Goal: Information Seeking & Learning: Learn about a topic

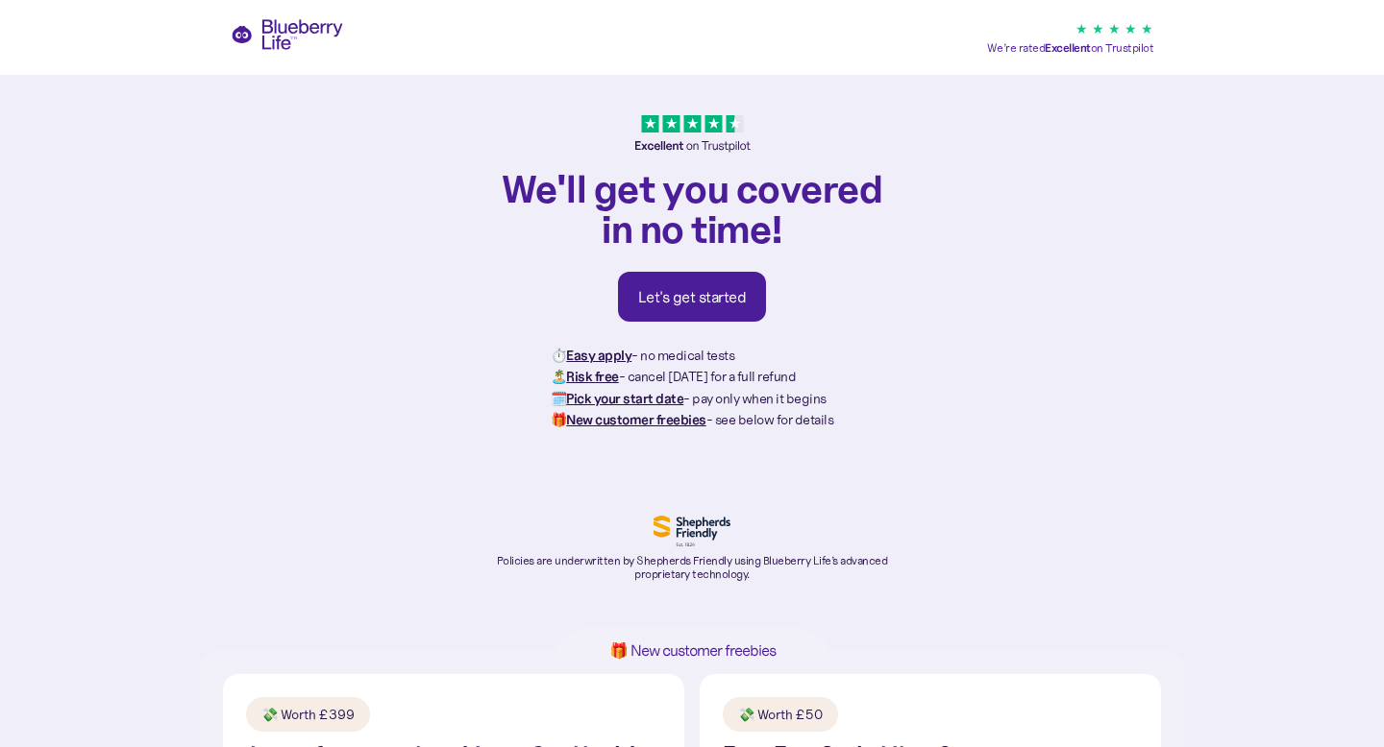
click at [281, 28] on div "We'll get you covered in no time! Let's get started ⏱️ Easy apply - no medical …" at bounding box center [692, 325] width 1384 height 651
click at [282, 45] on div "We'll get you covered in no time! Let's get started ⏱️ Easy apply - no medical …" at bounding box center [692, 325] width 1384 height 651
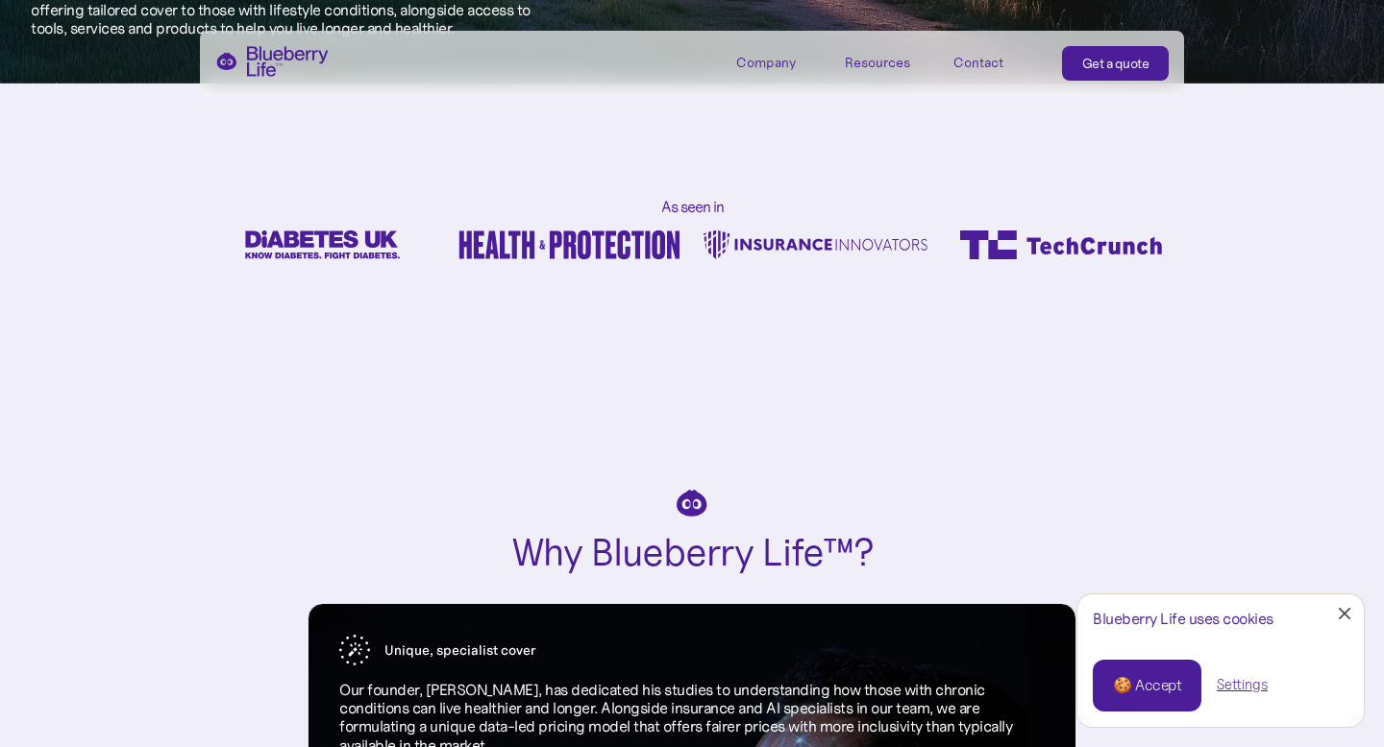
scroll to position [1447, 0]
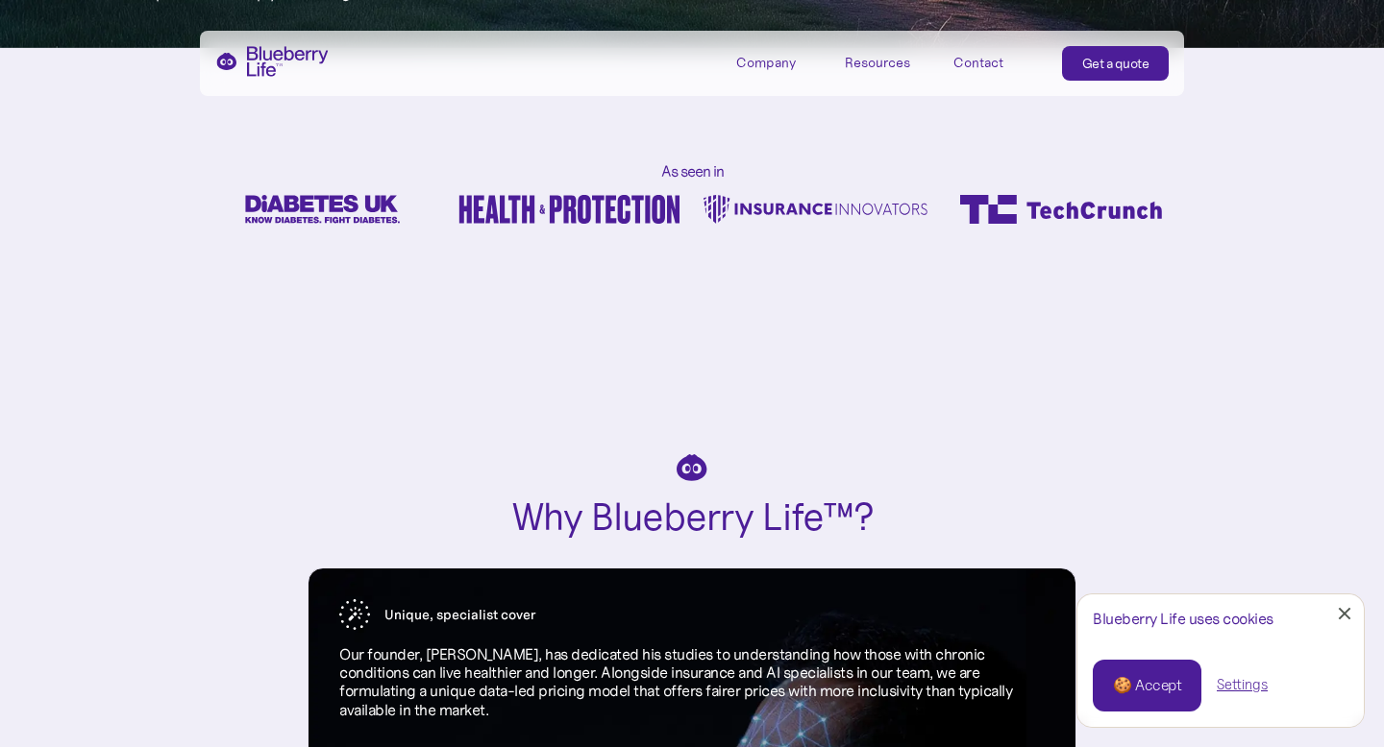
click at [1159, 690] on div "🍪 Accept" at bounding box center [1147, 685] width 68 height 21
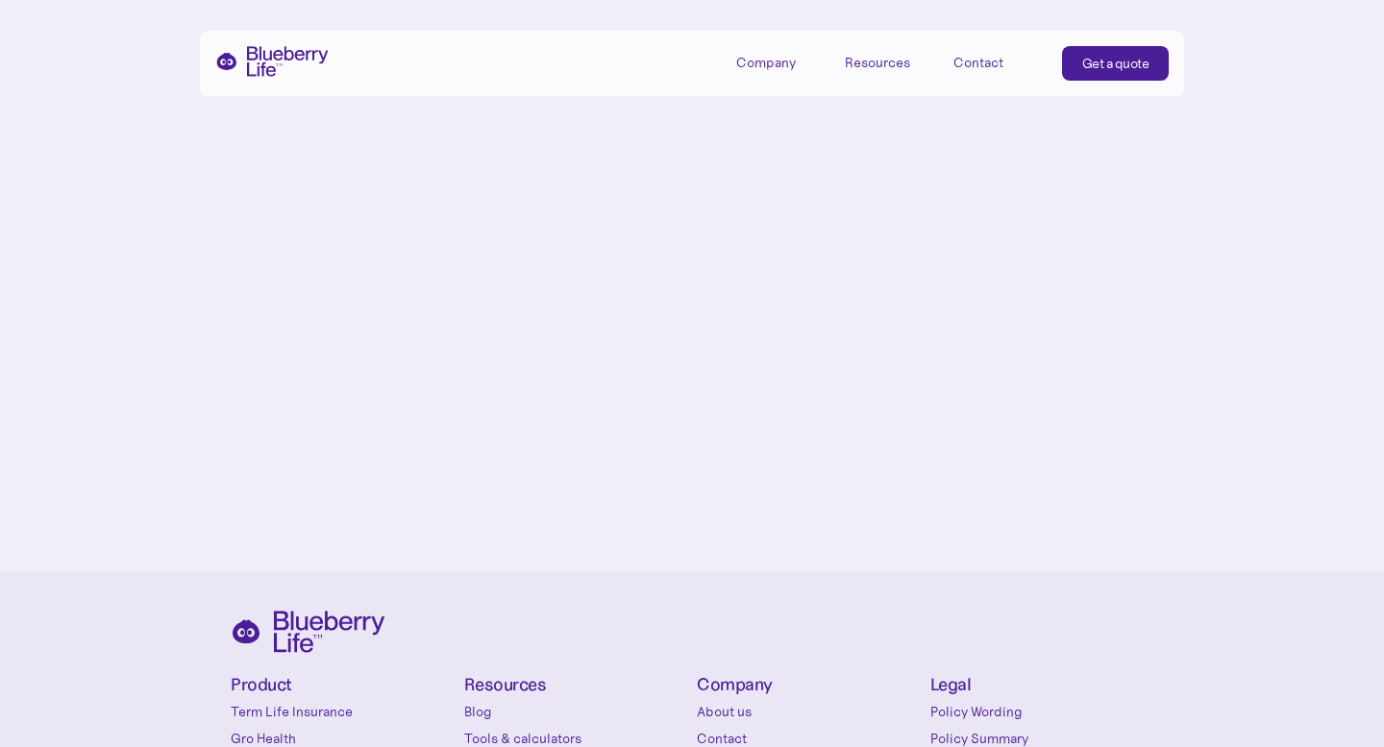
scroll to position [8687, 0]
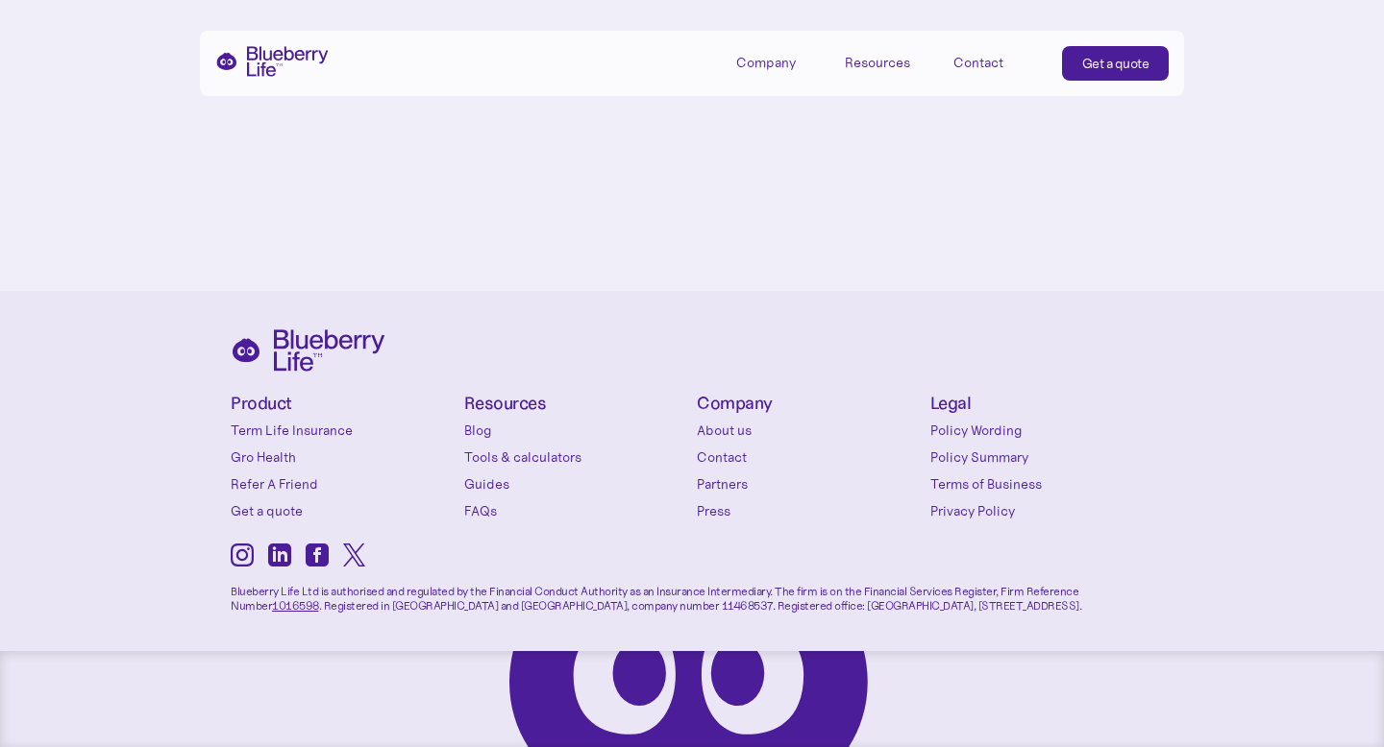
click at [953, 507] on link "Privacy Policy" at bounding box center [1042, 511] width 224 height 19
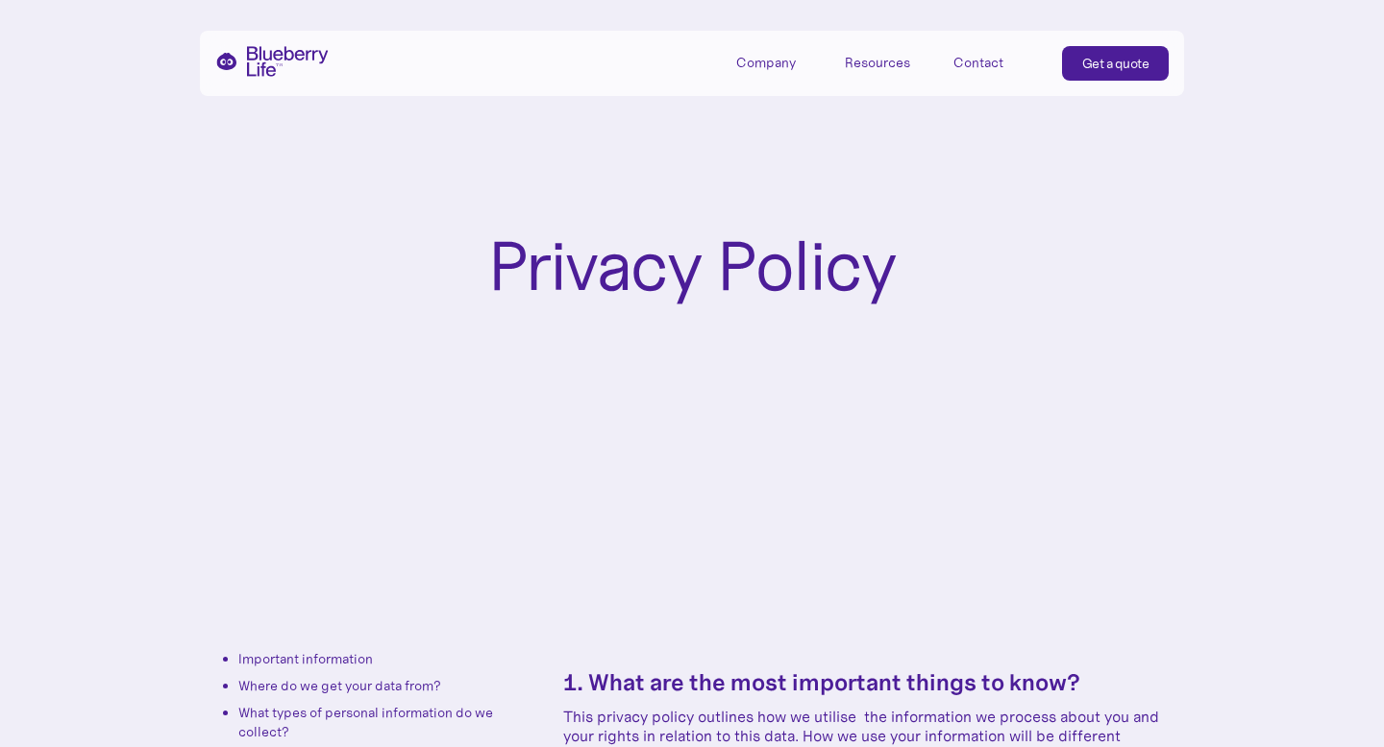
scroll to position [236, 0]
